Goal: Manage account settings

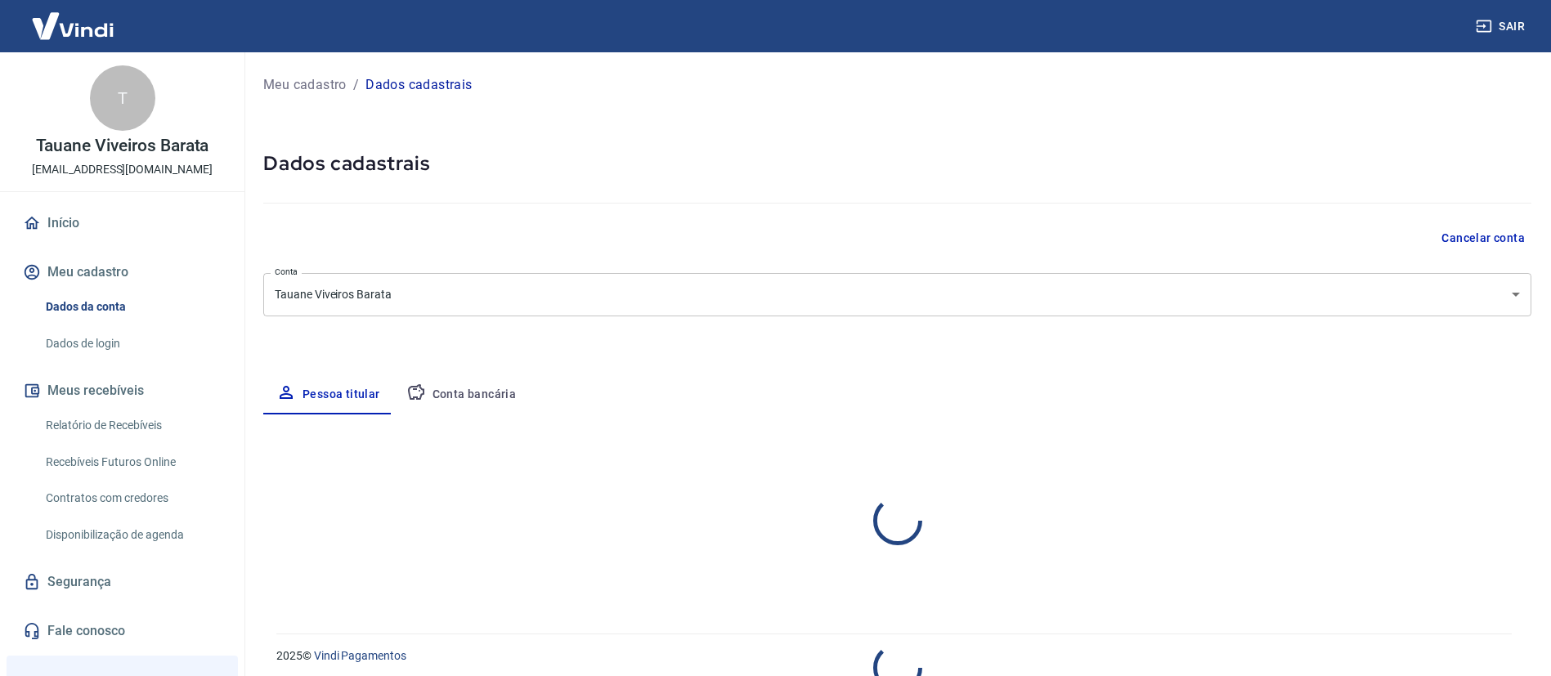
select select "SP"
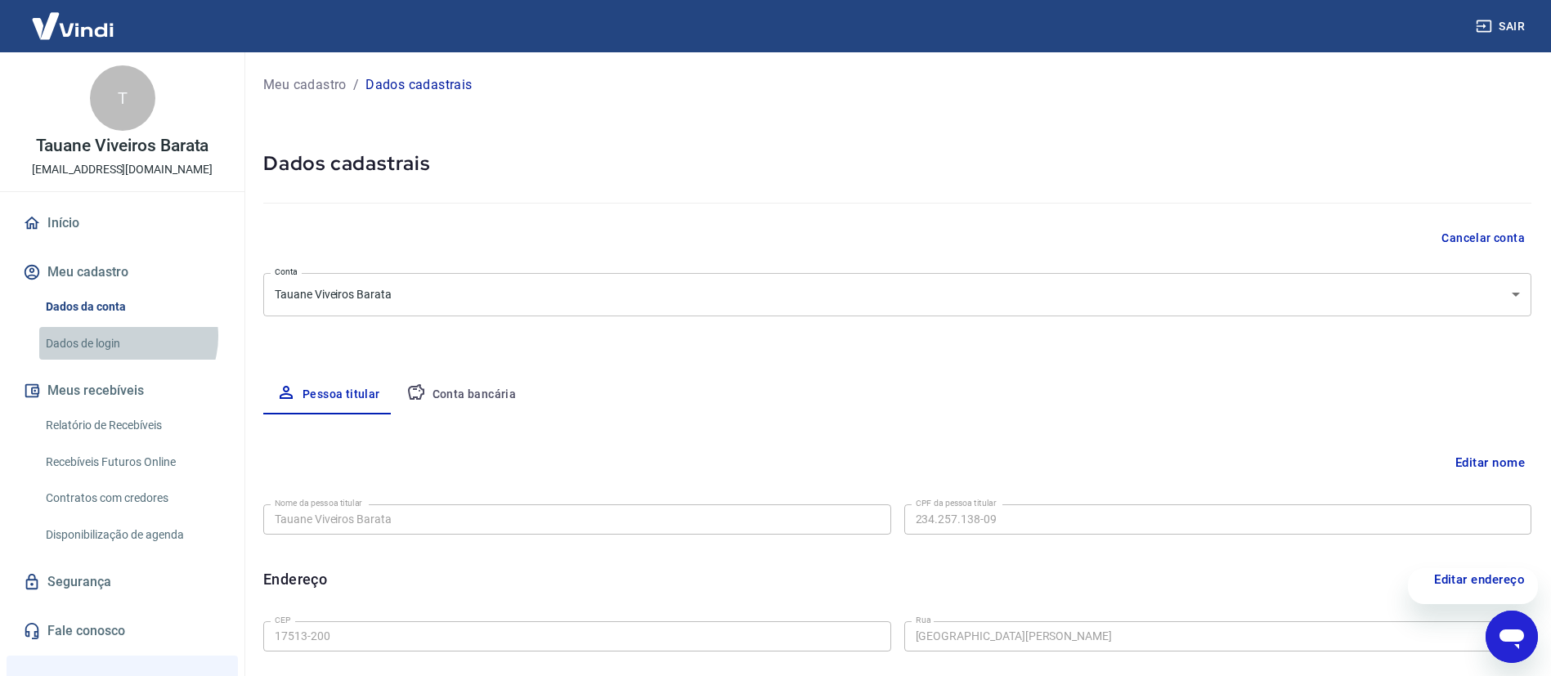
click at [127, 336] on link "Dados de login" at bounding box center [132, 344] width 186 height 34
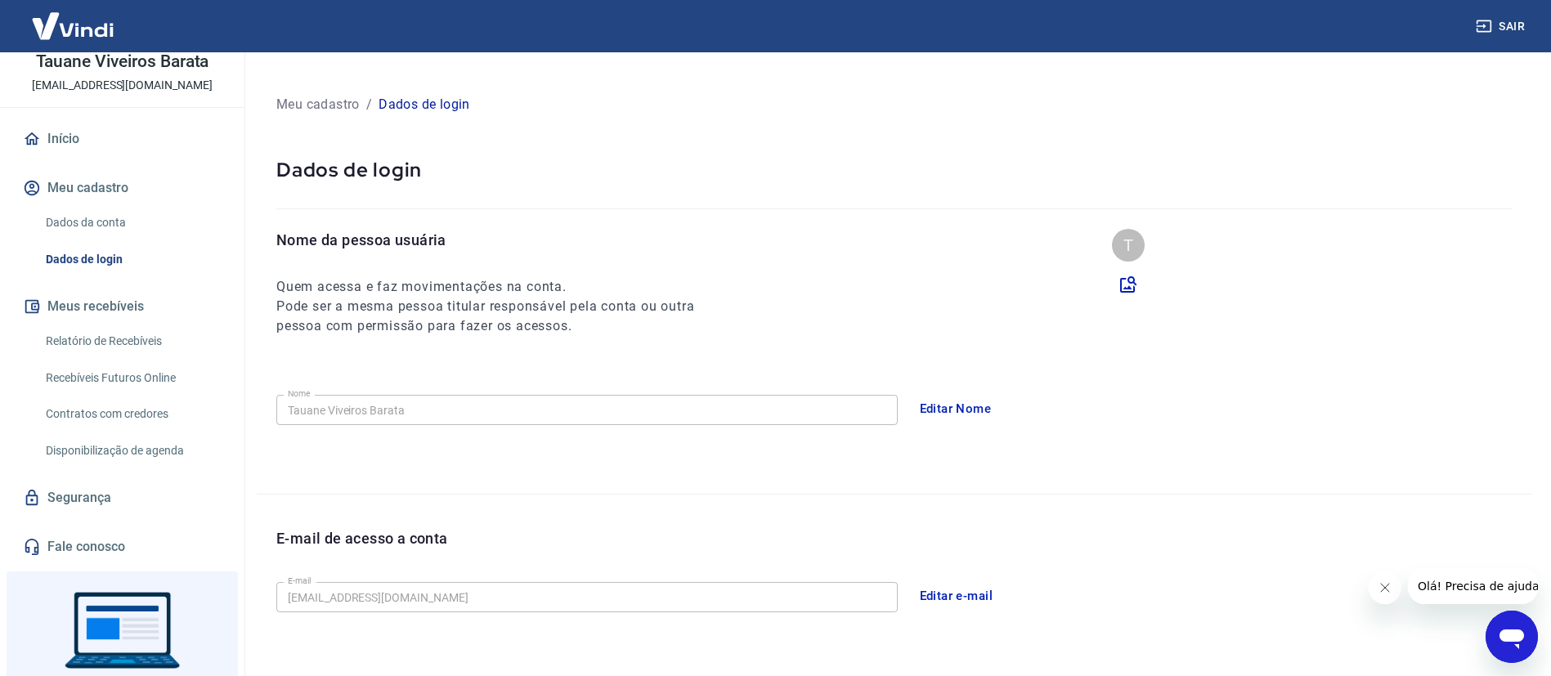
scroll to position [168, 0]
